Goal: Check status: Check status

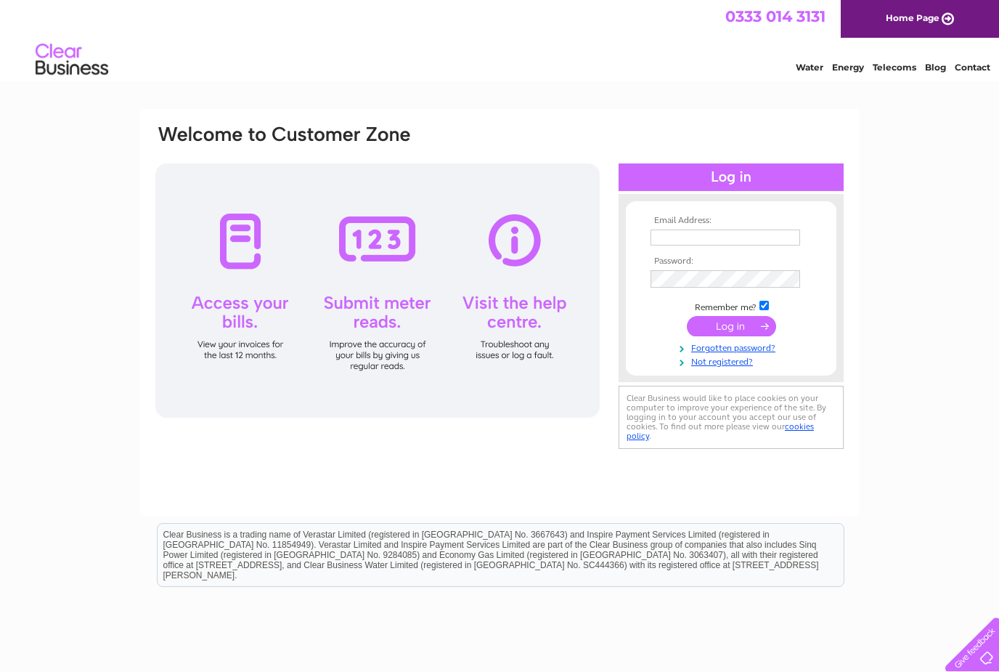
click at [787, 236] on input "text" at bounding box center [726, 237] width 150 height 16
type input "Charlotteadams021@icloud.com"
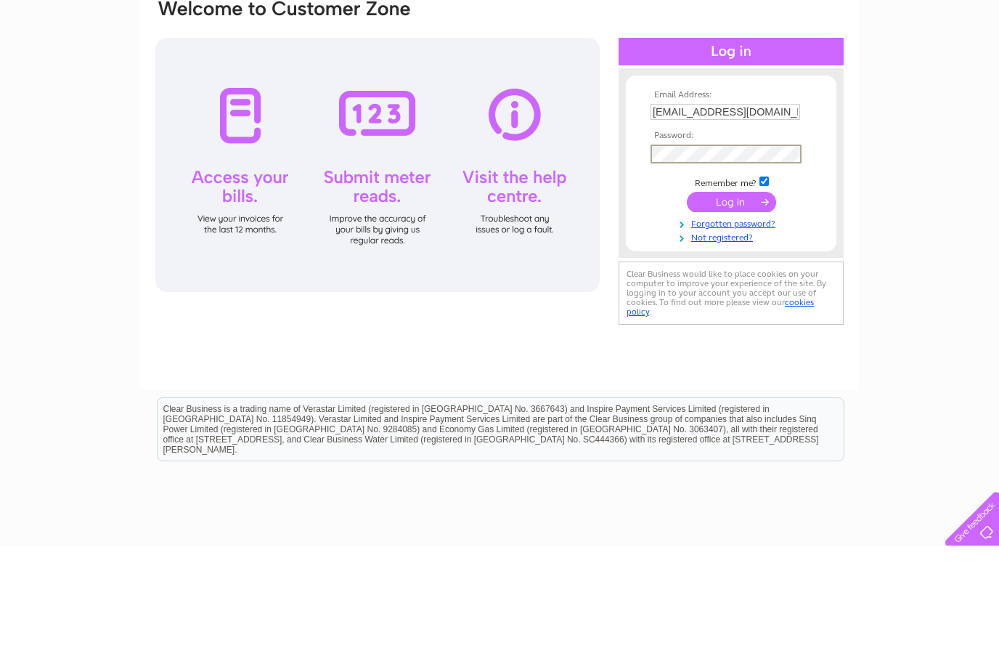
click at [744, 317] on input "submit" at bounding box center [731, 327] width 89 height 20
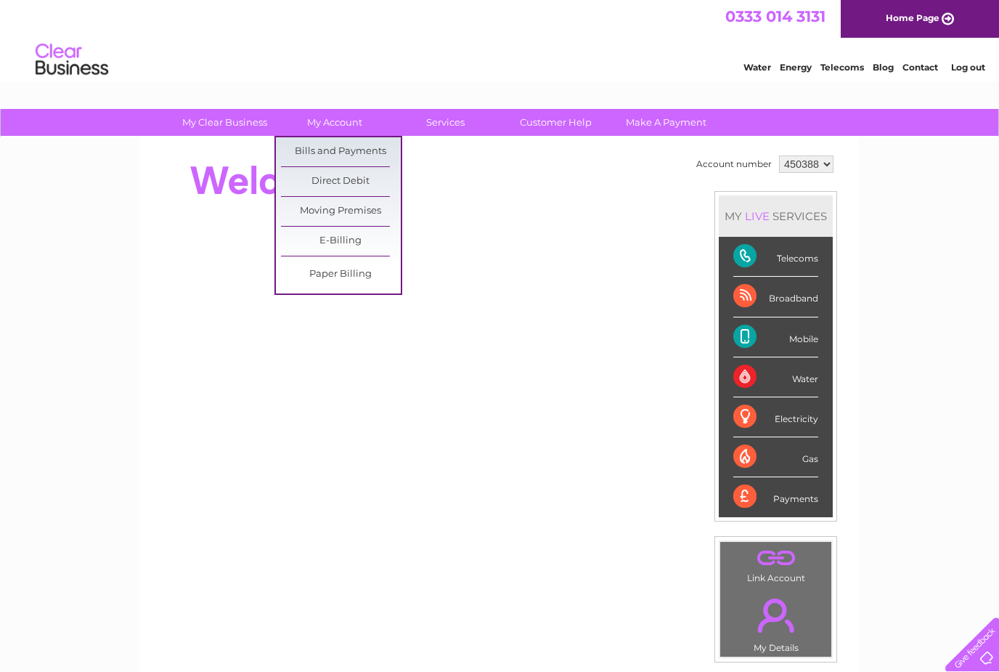
click at [356, 154] on link "Bills and Payments" at bounding box center [341, 151] width 120 height 29
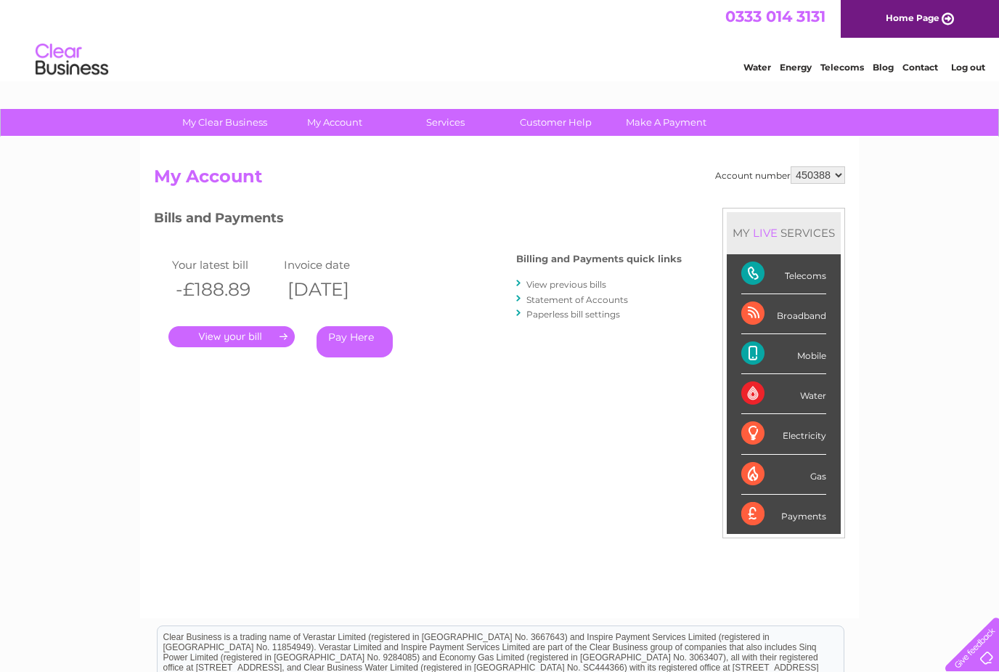
click at [250, 330] on link "." at bounding box center [231, 336] width 126 height 21
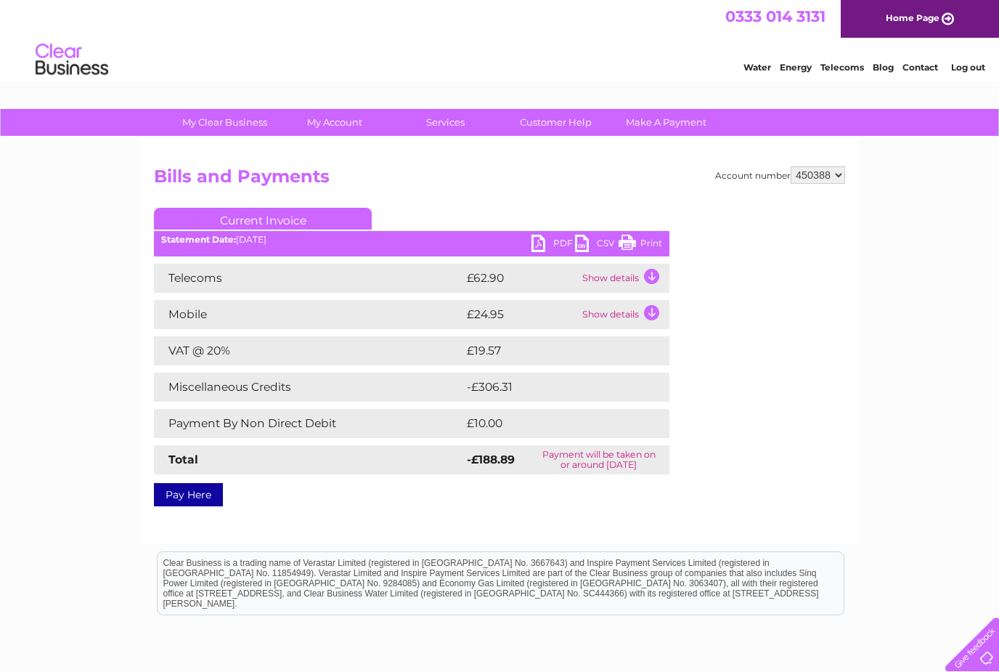
click at [637, 278] on td "Show details" at bounding box center [624, 278] width 91 height 29
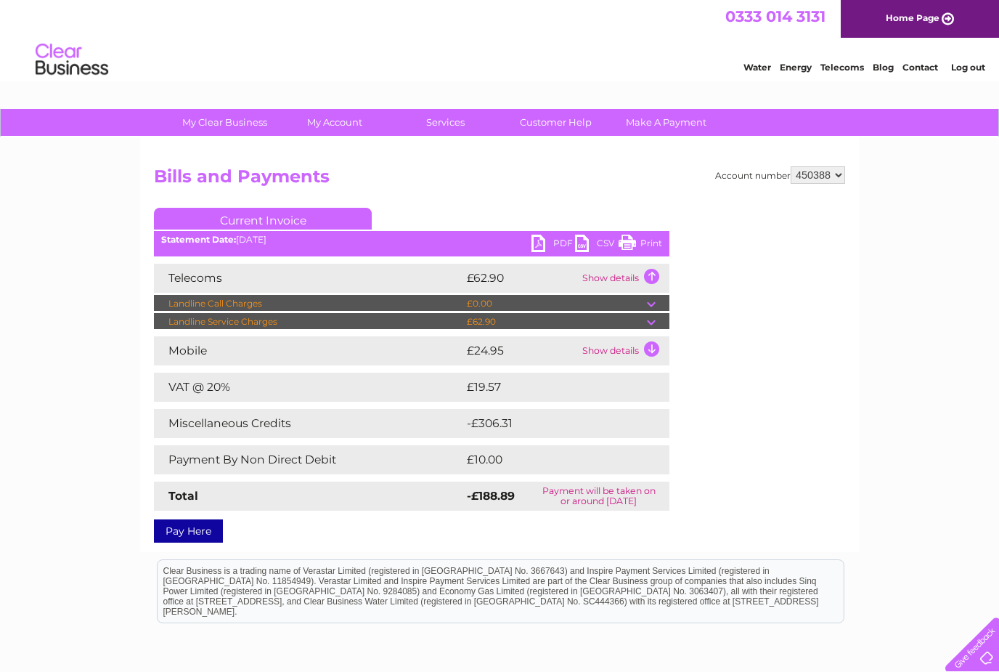
click at [650, 322] on td at bounding box center [658, 321] width 23 height 17
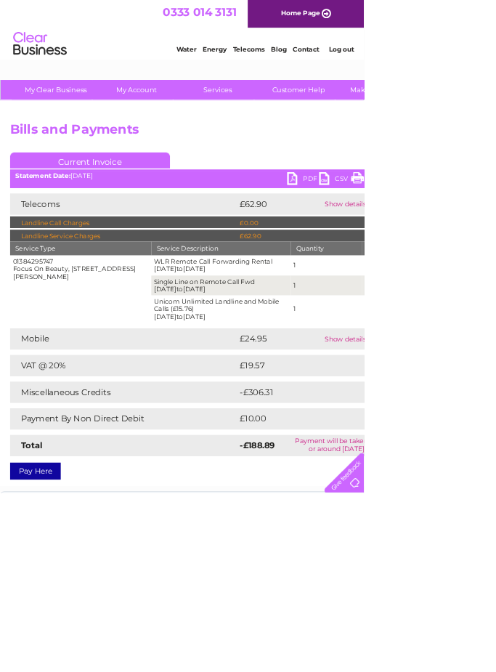
click at [500, 452] on td "Show details" at bounding box center [484, 461] width 91 height 29
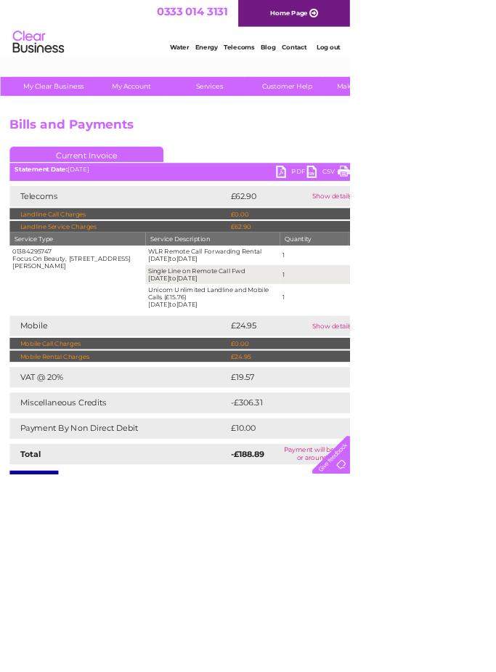
click at [500, 502] on td "£24.95" at bounding box center [415, 505] width 184 height 17
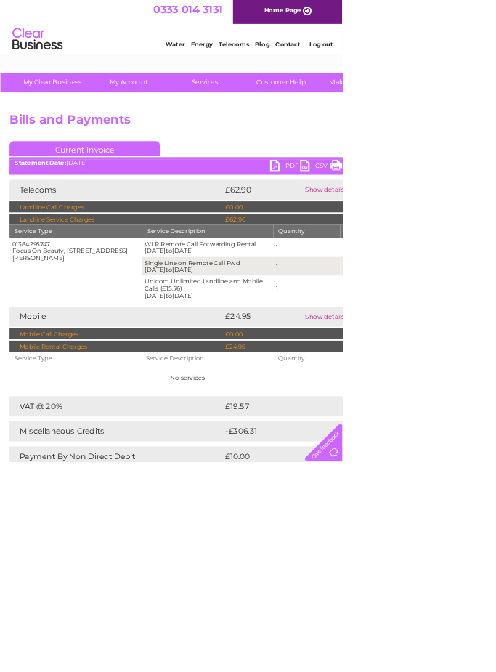
scroll to position [3, 0]
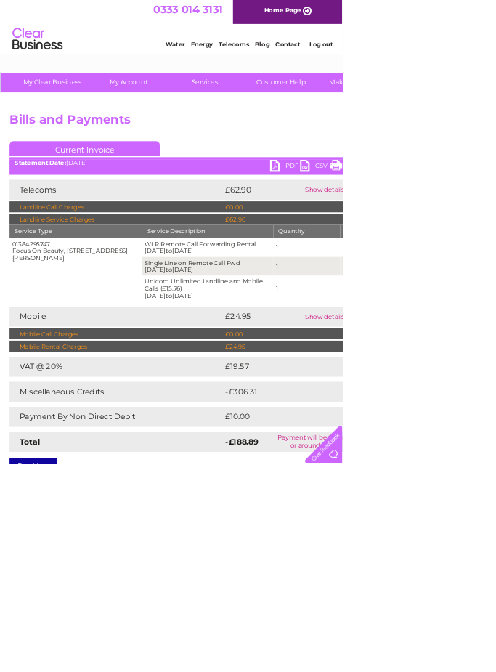
scroll to position [0, 0]
